Goal: Navigation & Orientation: Find specific page/section

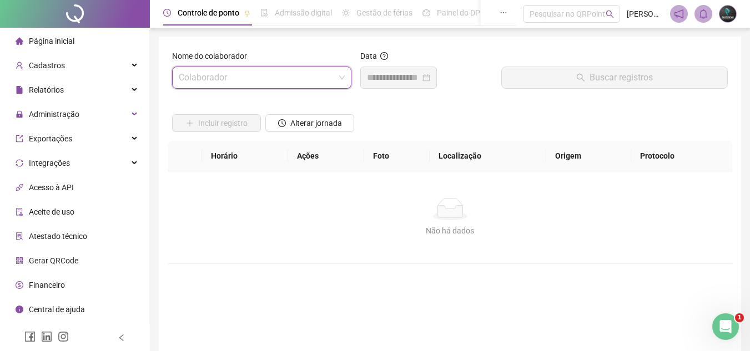
click at [94, 57] on div "Cadastros" at bounding box center [74, 65] width 145 height 22
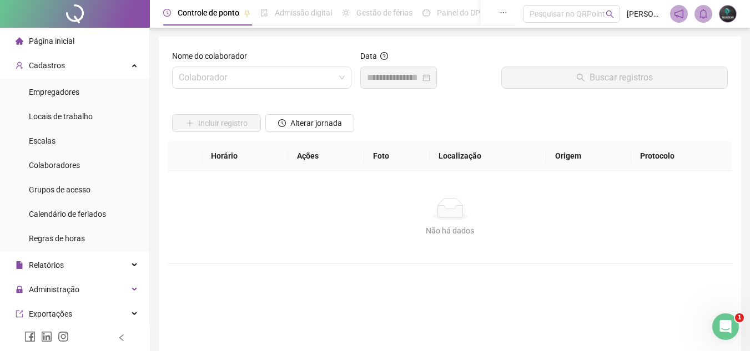
click at [94, 44] on li "Página inicial" at bounding box center [74, 41] width 145 height 22
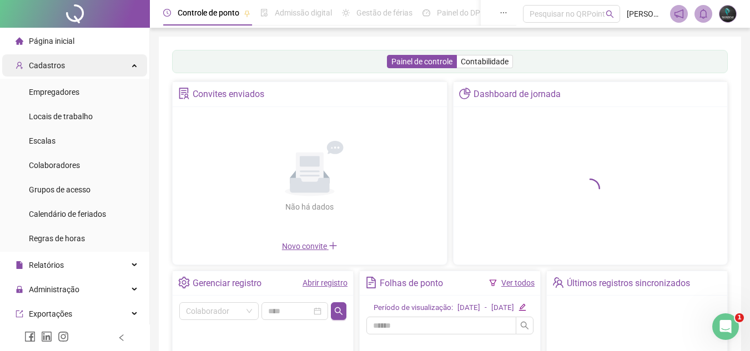
click at [98, 75] on div "Cadastros" at bounding box center [74, 65] width 145 height 22
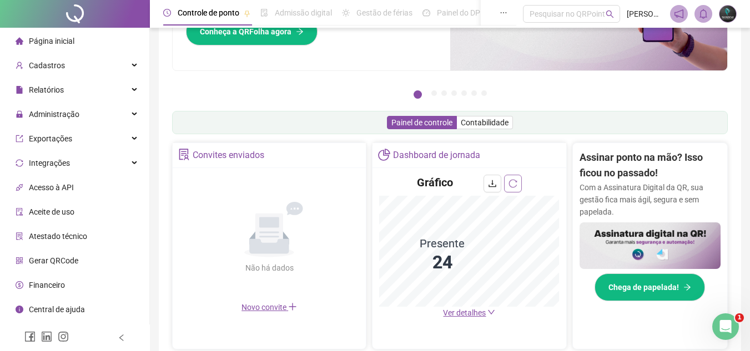
scroll to position [111, 0]
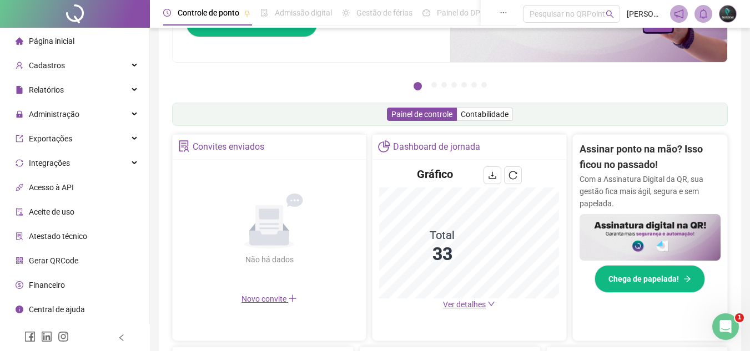
click at [453, 301] on span "Ver detalhes" at bounding box center [464, 304] width 43 height 9
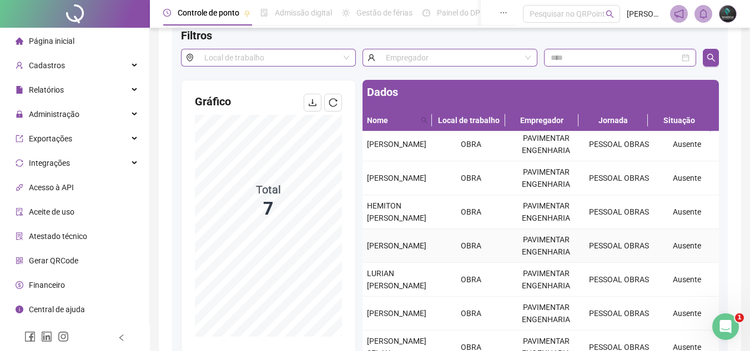
scroll to position [111, 0]
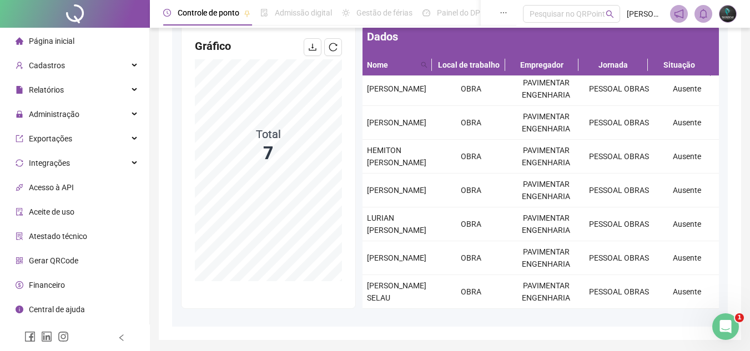
click at [77, 39] on li "Página inicial" at bounding box center [74, 41] width 145 height 22
